Goal: Task Accomplishment & Management: Manage account settings

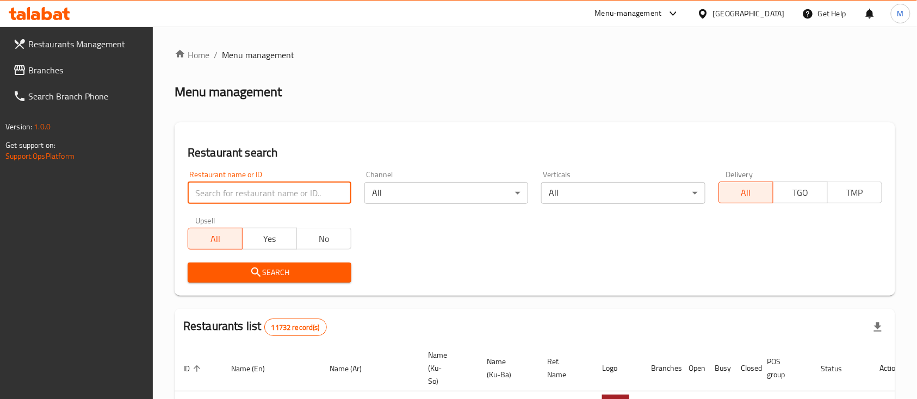
click at [288, 199] on input "search" at bounding box center [270, 193] width 164 height 22
paste input "[PERSON_NAME] And His Children Sweets, [PERSON_NAME]"
click button "Search" at bounding box center [270, 273] width 164 height 20
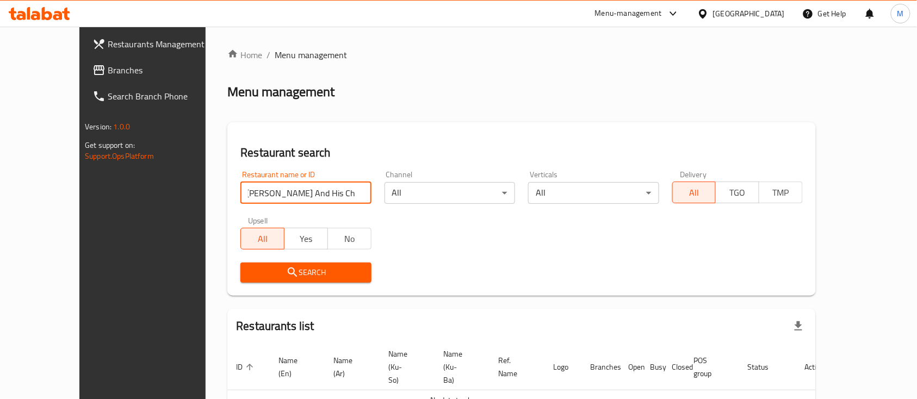
scroll to position [0, 0]
click button "Search" at bounding box center [306, 273] width 131 height 20
click at [253, 185] on input "[PERSON_NAME] And His Children Sweets" at bounding box center [306, 193] width 131 height 22
paste input "691140"
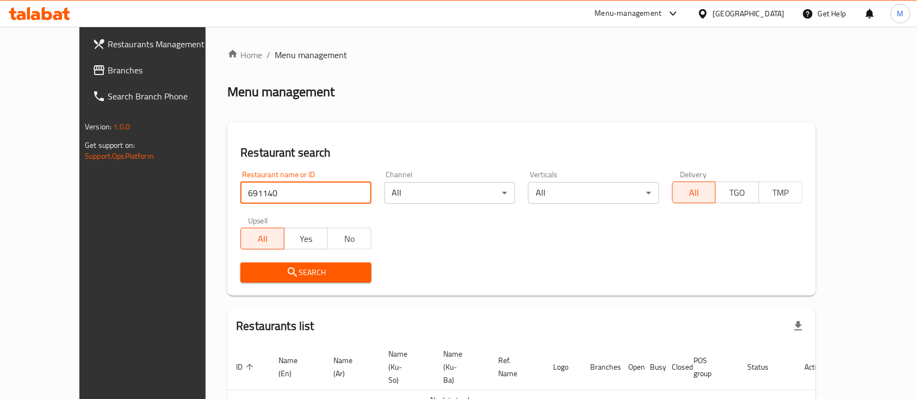
type input "691140"
click button "Search" at bounding box center [306, 273] width 131 height 20
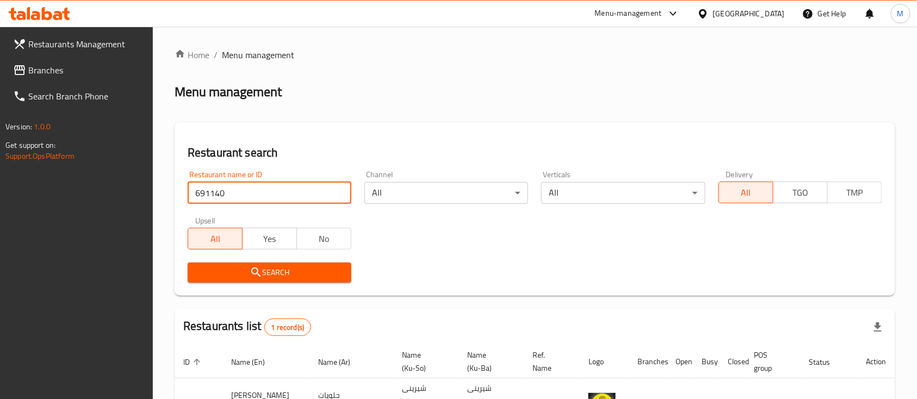
scroll to position [86, 0]
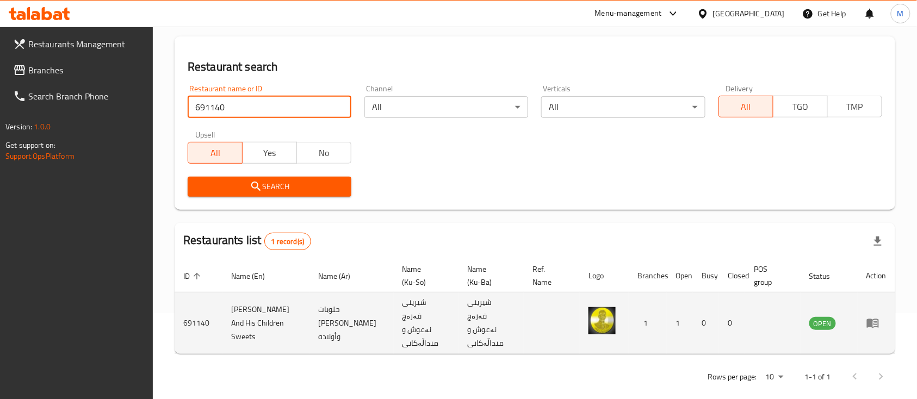
click at [871, 322] on icon "enhanced table" at bounding box center [873, 323] width 13 height 13
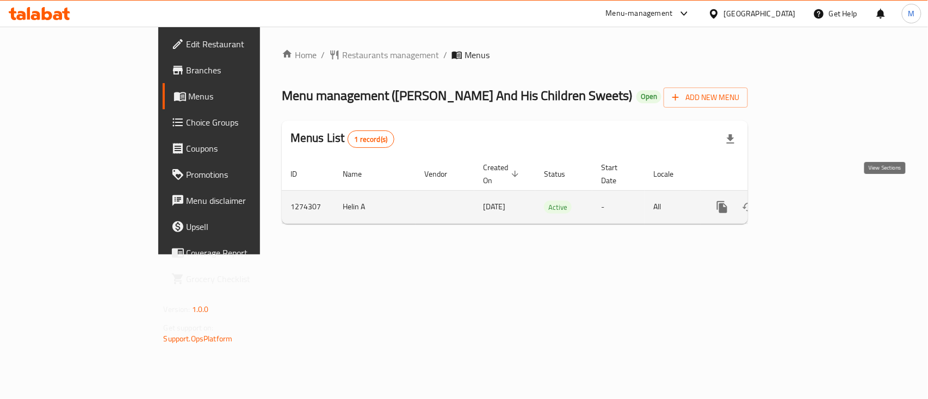
click at [807, 201] on icon "enhanced table" at bounding box center [800, 207] width 13 height 13
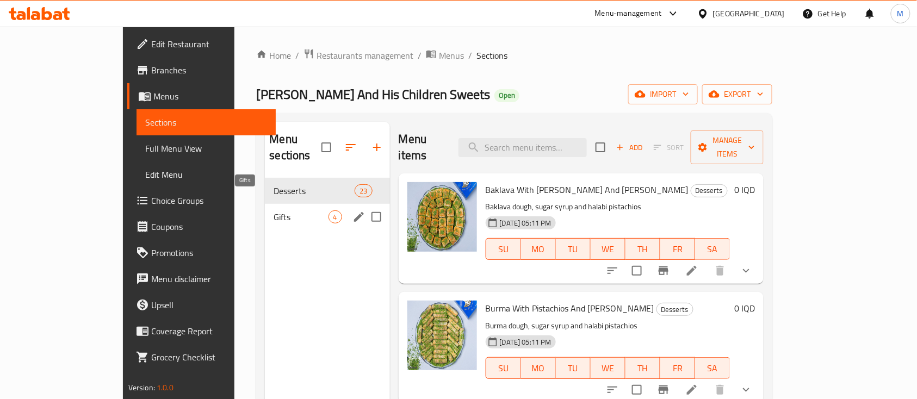
click at [274, 211] on span "Gifts" at bounding box center [301, 217] width 54 height 13
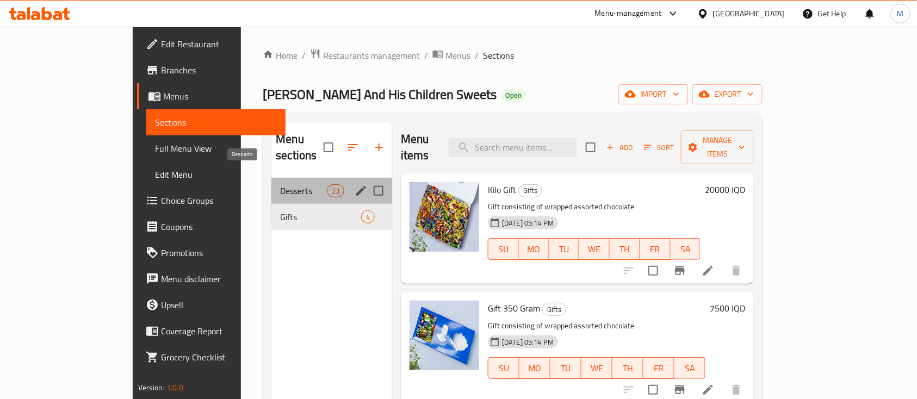
click at [280, 184] on span "Desserts" at bounding box center [303, 190] width 46 height 13
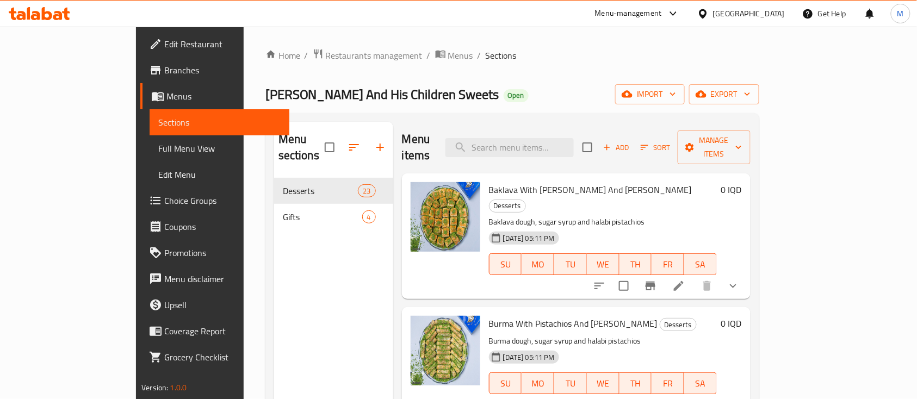
click at [686, 280] on icon at bounding box center [679, 286] width 13 height 13
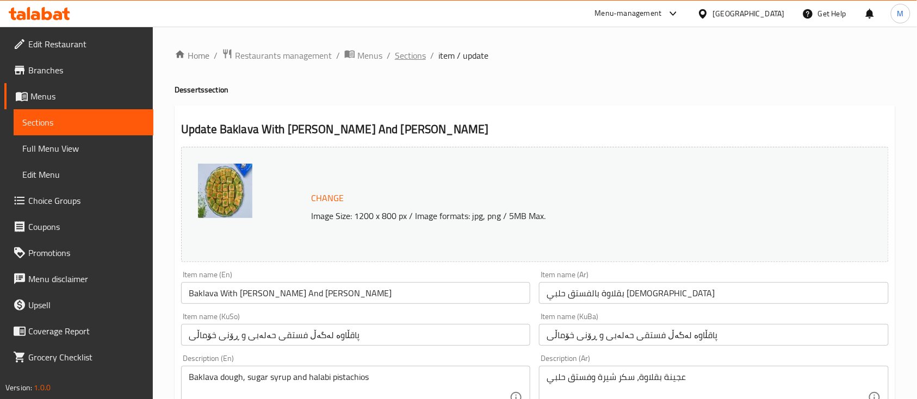
click at [415, 57] on span "Sections" at bounding box center [410, 55] width 31 height 13
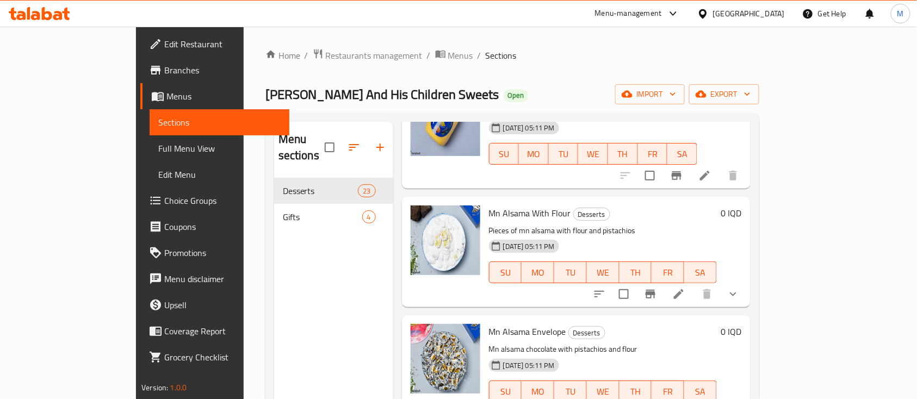
scroll to position [1596, 0]
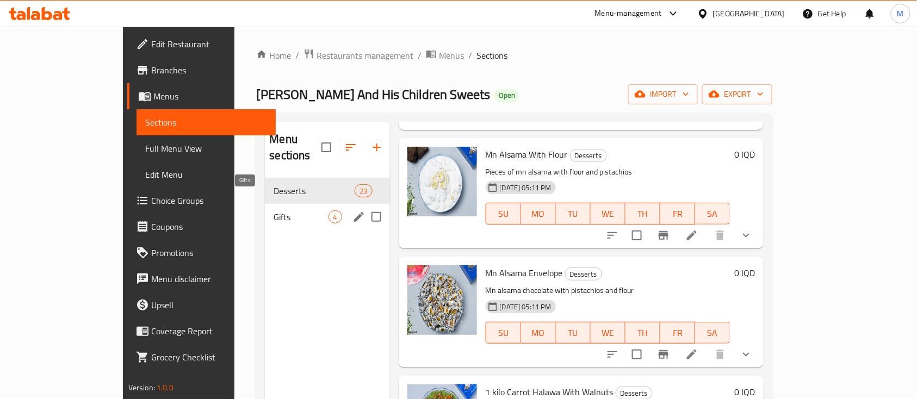
click at [274, 211] on span "Gifts" at bounding box center [301, 217] width 54 height 13
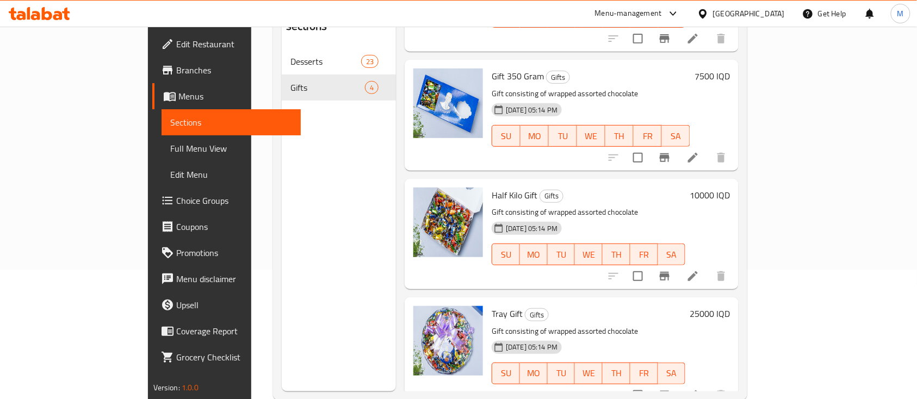
scroll to position [152, 0]
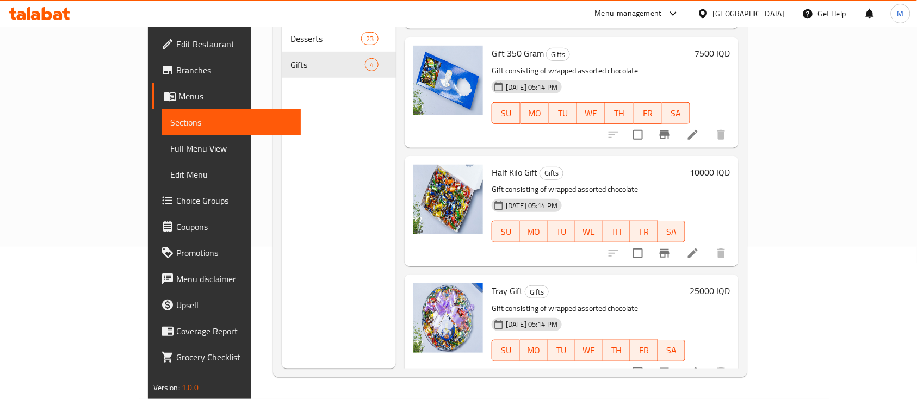
click at [700, 366] on icon at bounding box center [693, 372] width 13 height 13
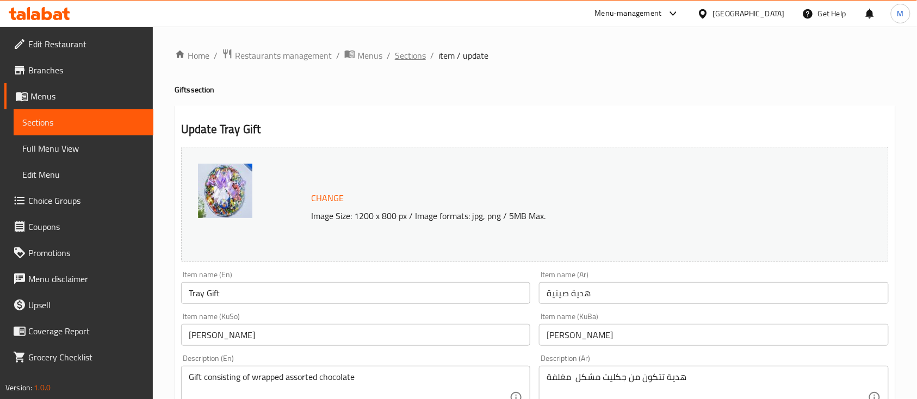
click at [404, 49] on span "Sections" at bounding box center [410, 55] width 31 height 13
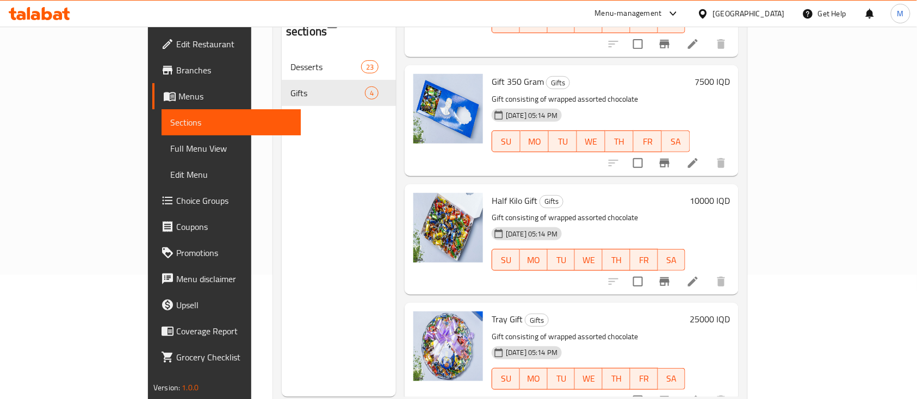
scroll to position [152, 0]
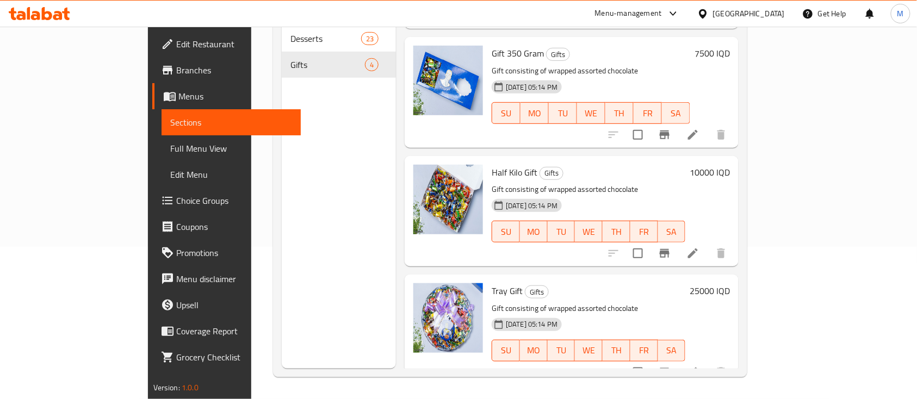
click at [700, 247] on icon at bounding box center [693, 253] width 13 height 13
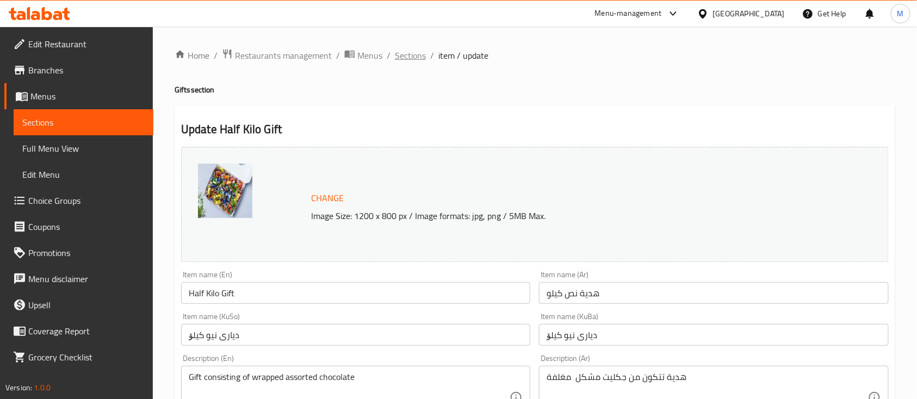
click at [406, 49] on span "Sections" at bounding box center [410, 55] width 31 height 13
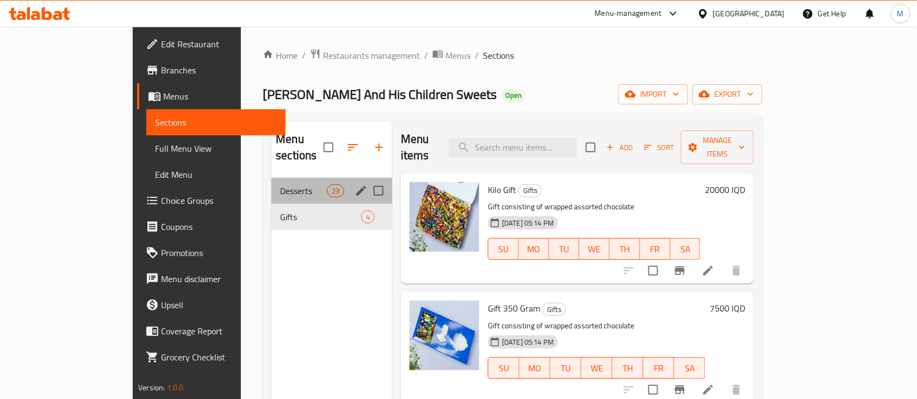
click at [274, 183] on div "Desserts 23" at bounding box center [332, 191] width 121 height 26
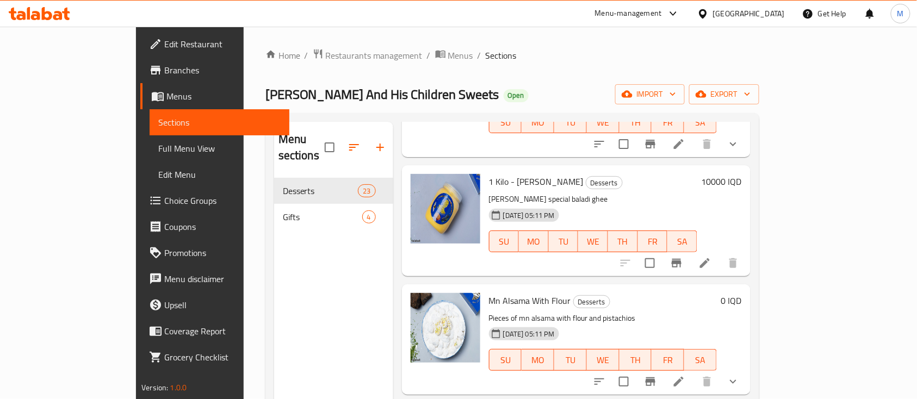
scroll to position [1451, 0]
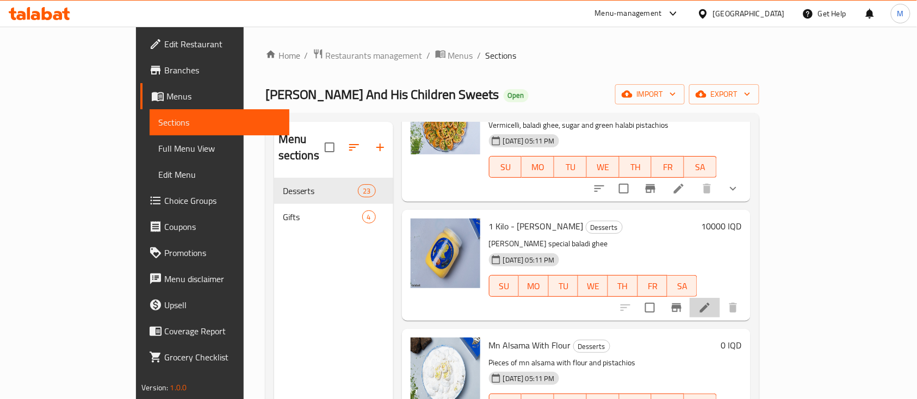
click at [720, 298] on li at bounding box center [705, 308] width 30 height 20
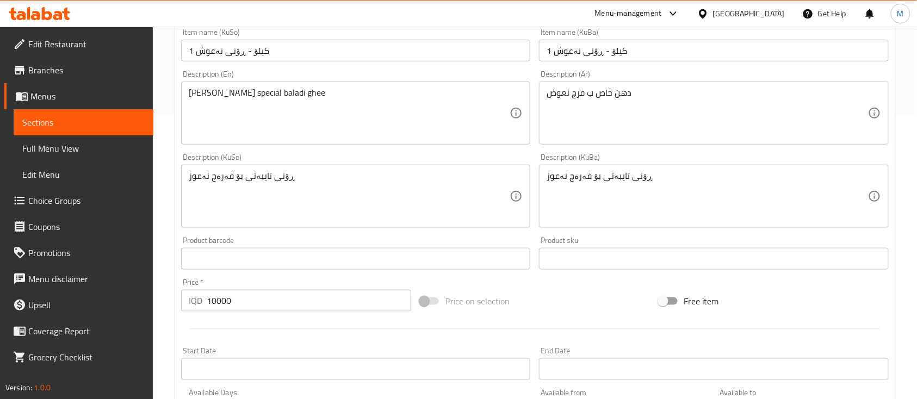
scroll to position [509, 0]
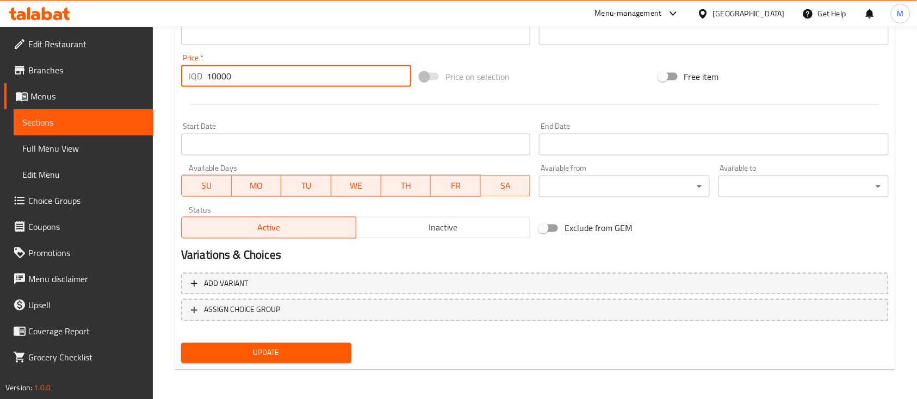
click at [217, 77] on input "10000" at bounding box center [309, 76] width 205 height 22
click at [212, 77] on input "10000" at bounding box center [309, 76] width 205 height 22
drag, startPoint x: 211, startPoint y: 78, endPoint x: 204, endPoint y: 78, distance: 7.6
click at [204, 78] on div "IQD 10000 Price *" at bounding box center [296, 76] width 230 height 22
type input "20000"
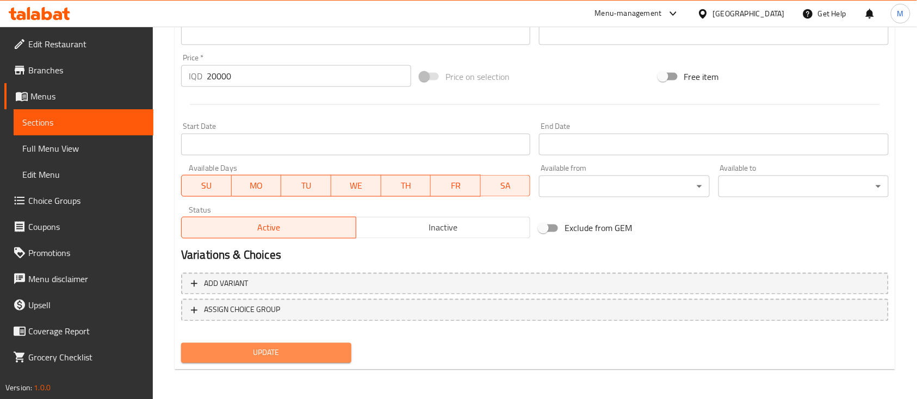
click at [337, 352] on span "Update" at bounding box center [266, 354] width 153 height 14
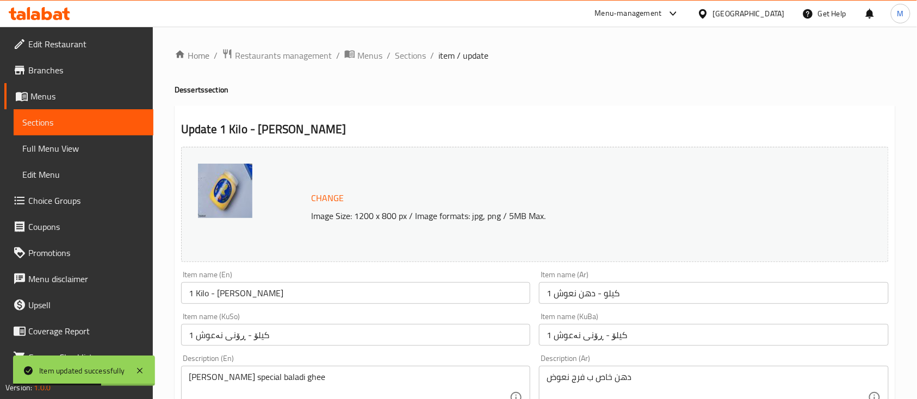
scroll to position [0, 0]
click at [403, 53] on span "Sections" at bounding box center [410, 55] width 31 height 13
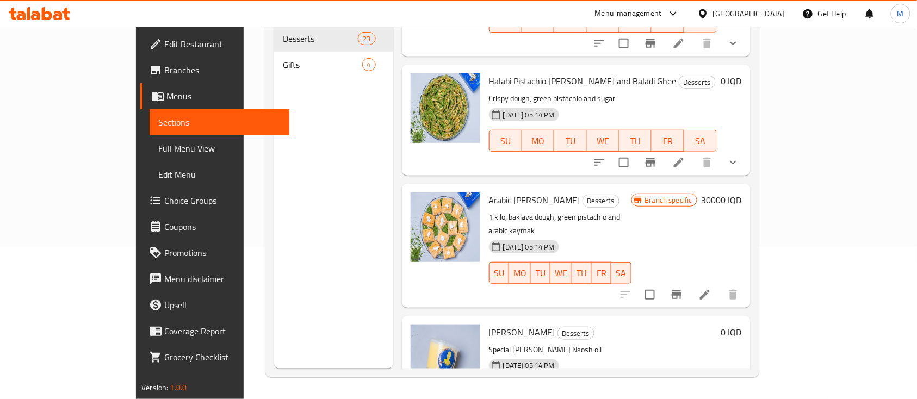
scroll to position [1926, 0]
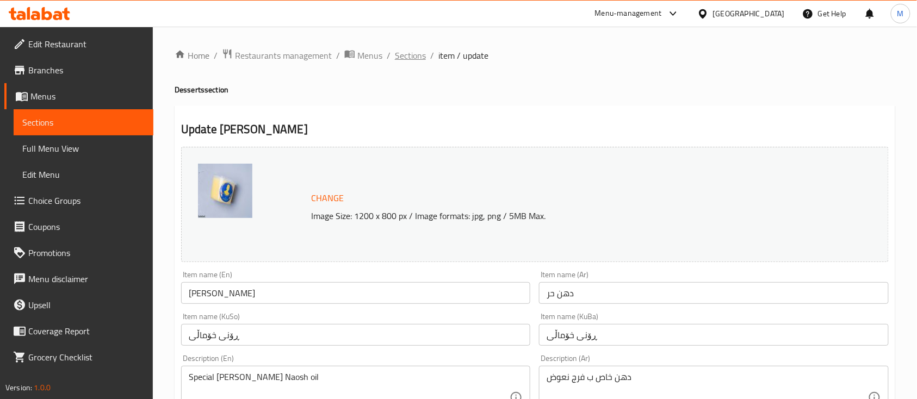
click at [411, 62] on span "Sections" at bounding box center [410, 55] width 31 height 13
